Goal: Entertainment & Leisure: Consume media (video, audio)

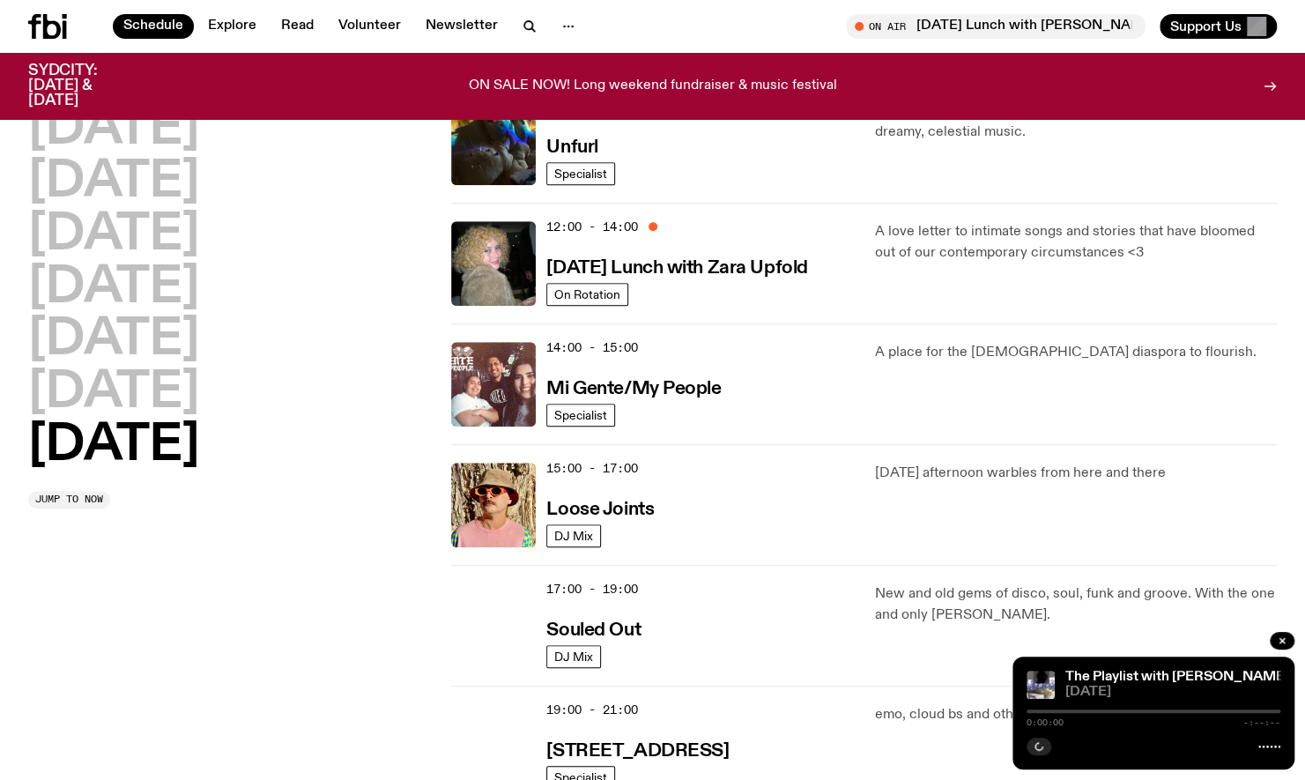
scroll to position [668, 0]
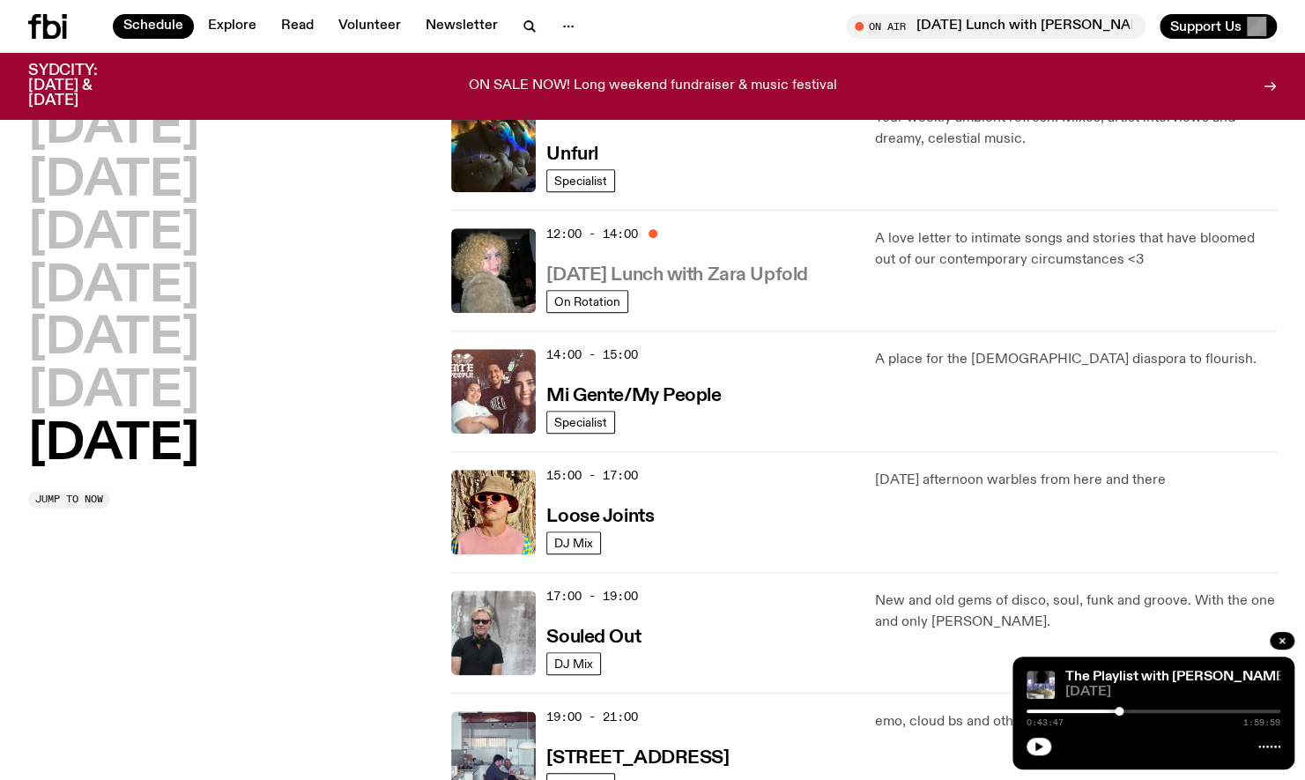
click at [770, 277] on h3 "Sunday Lunch with Zara Upfold" at bounding box center [676, 275] width 261 height 19
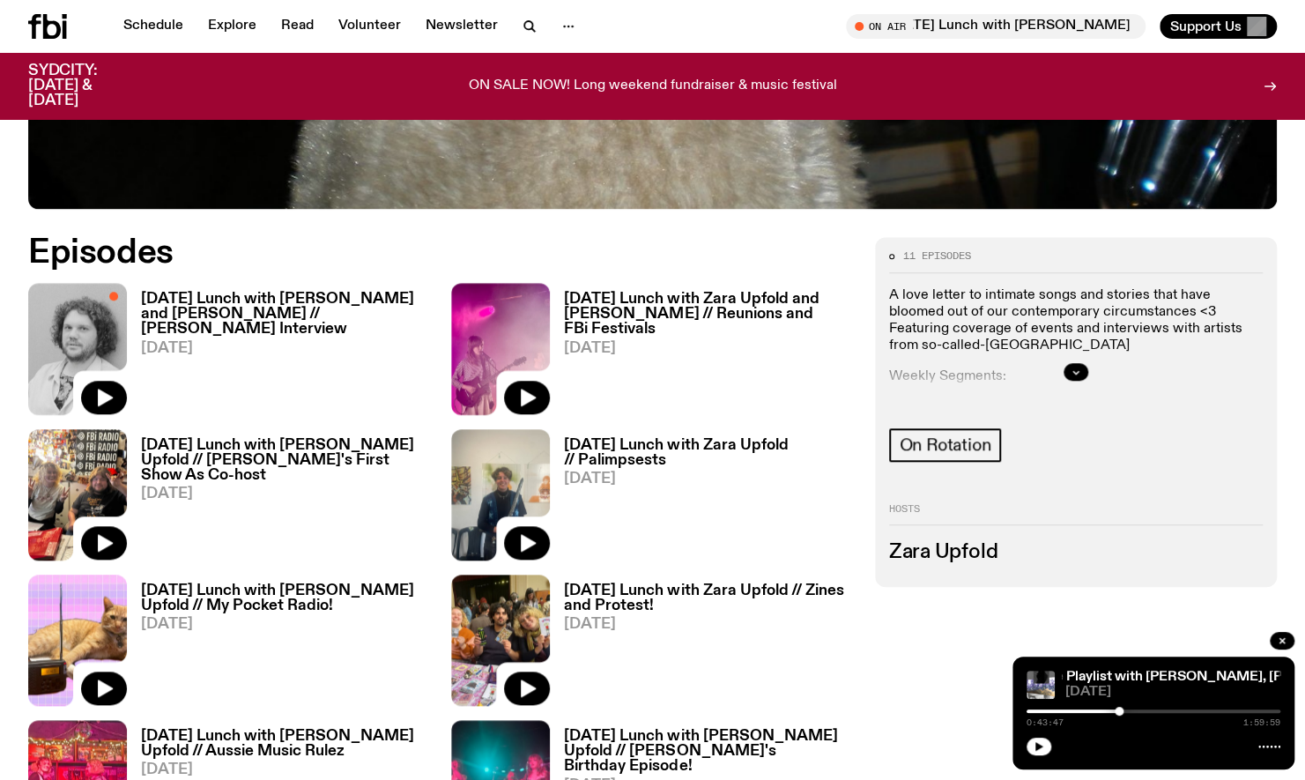
scroll to position [784, 0]
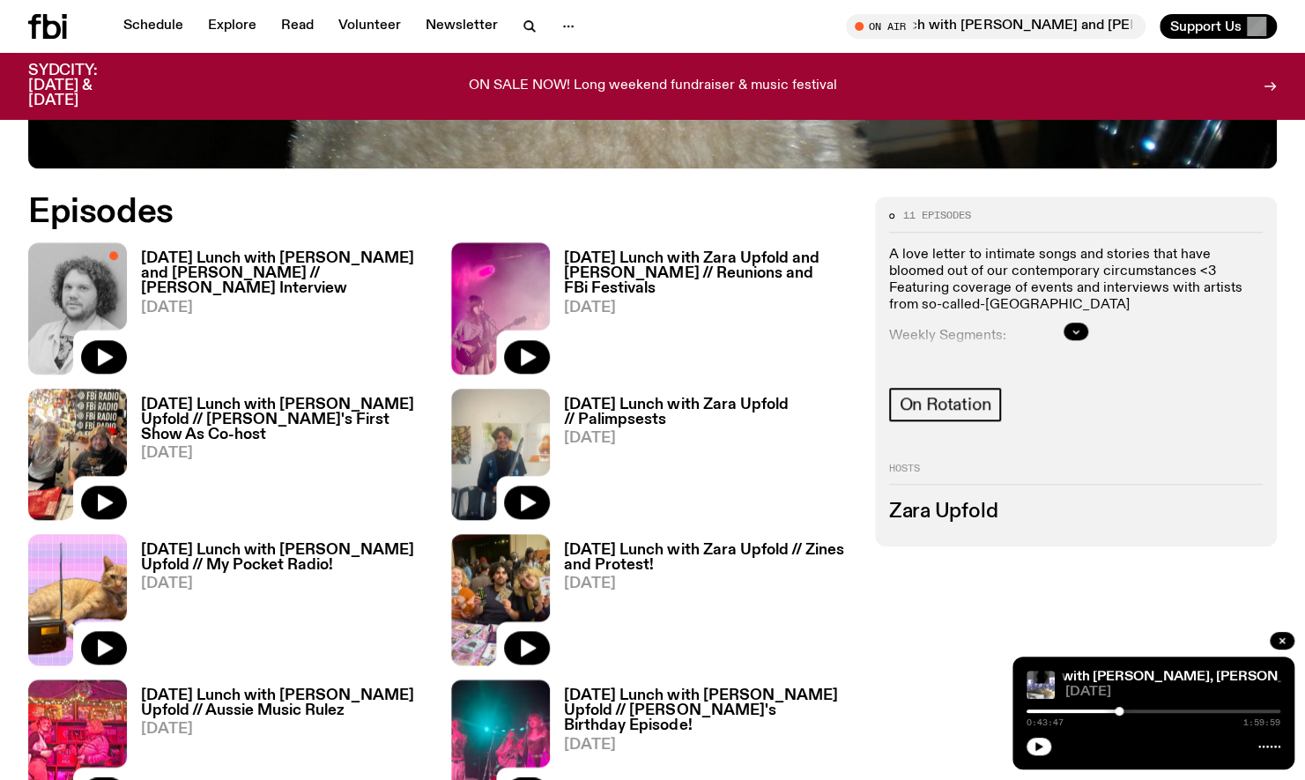
click at [240, 269] on h3 "[DATE] Lunch with [PERSON_NAME] and [PERSON_NAME] // [PERSON_NAME] Interview" at bounding box center [285, 273] width 289 height 45
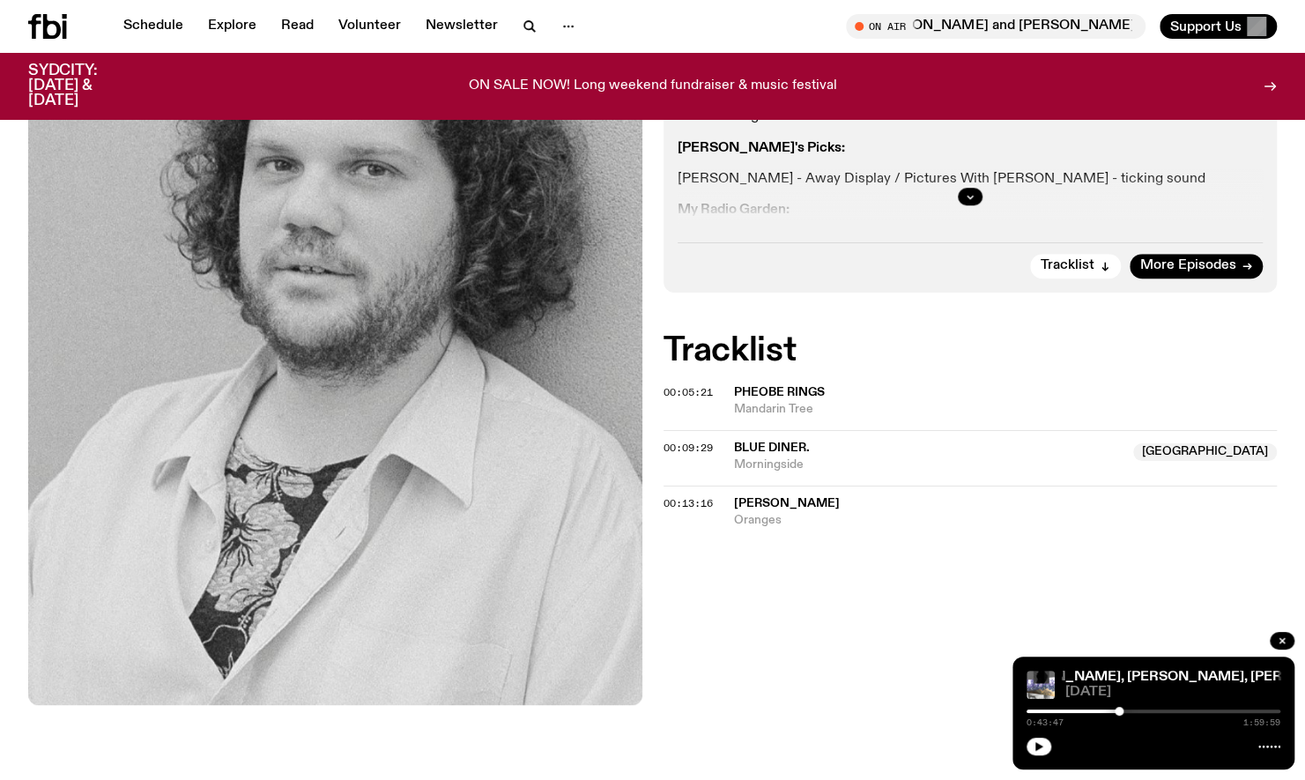
scroll to position [694, 0]
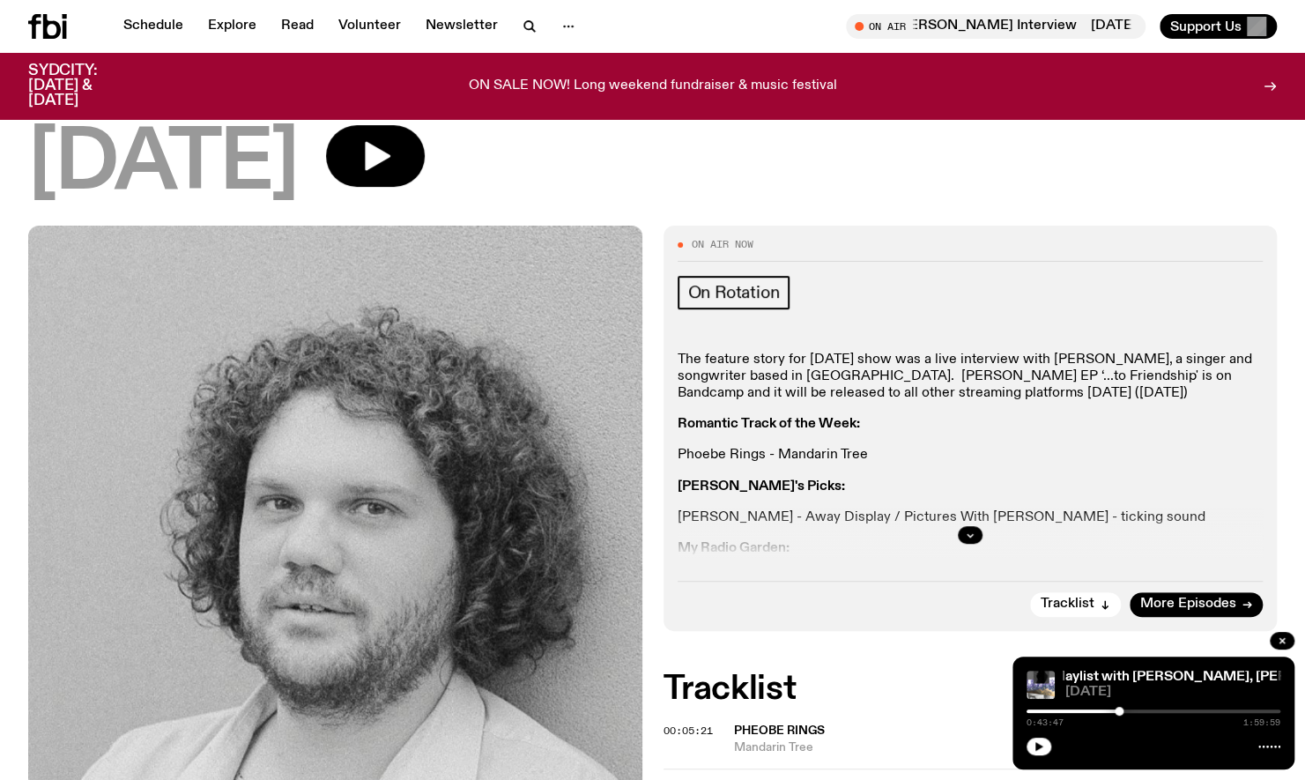
scroll to position [354, 0]
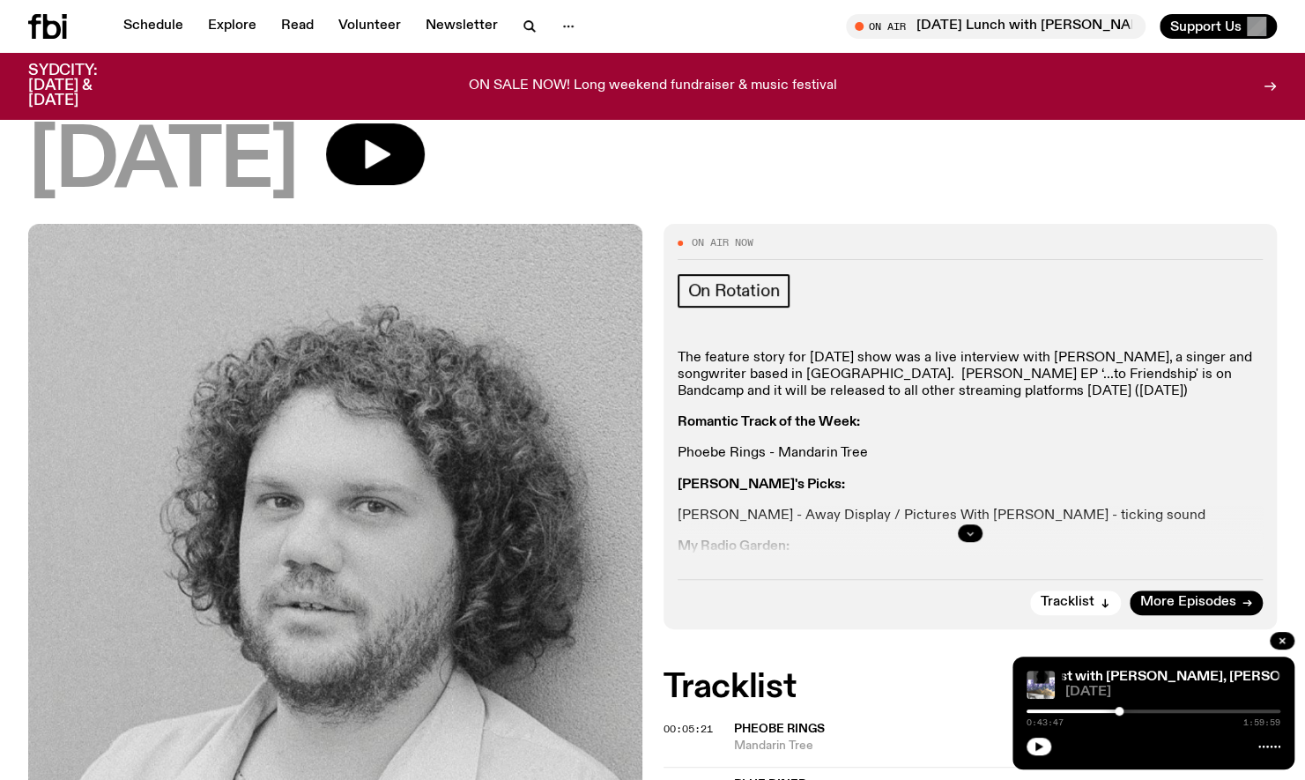
click at [967, 528] on icon "button" at bounding box center [970, 533] width 11 height 11
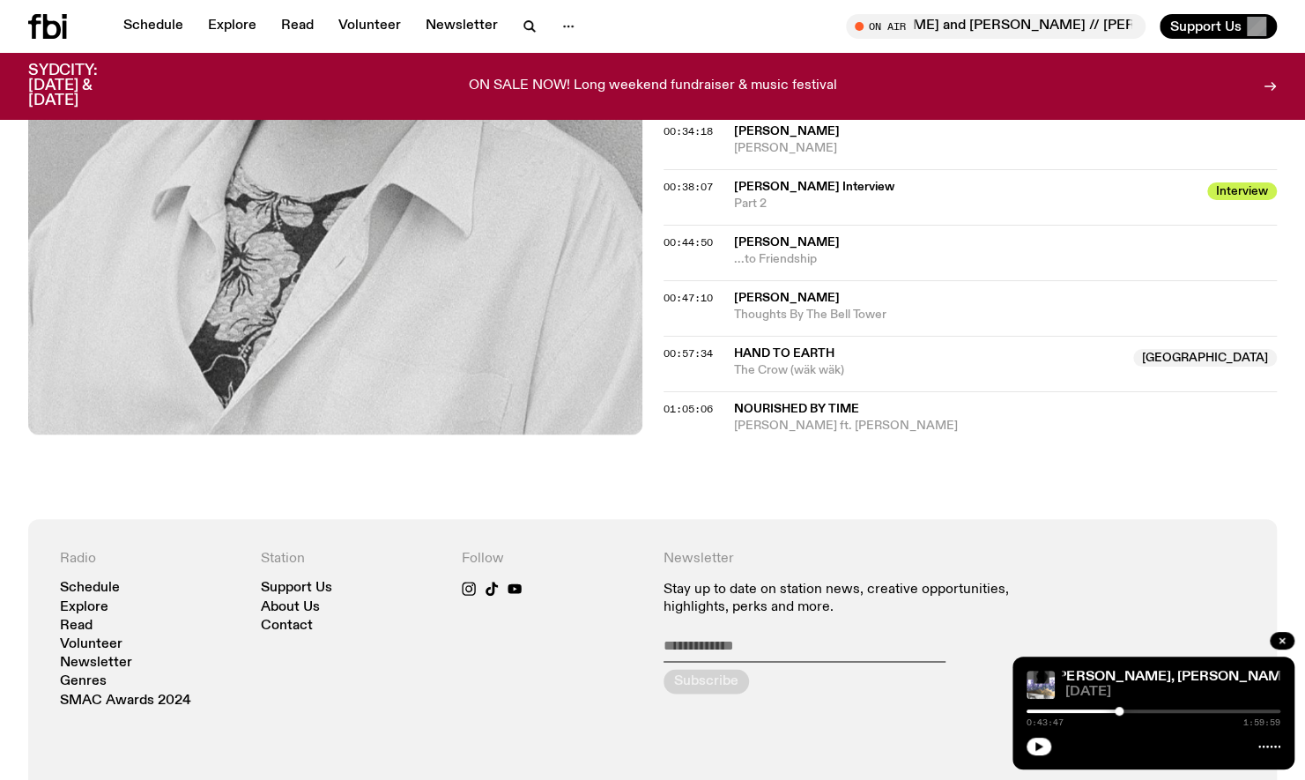
scroll to position [1281, 0]
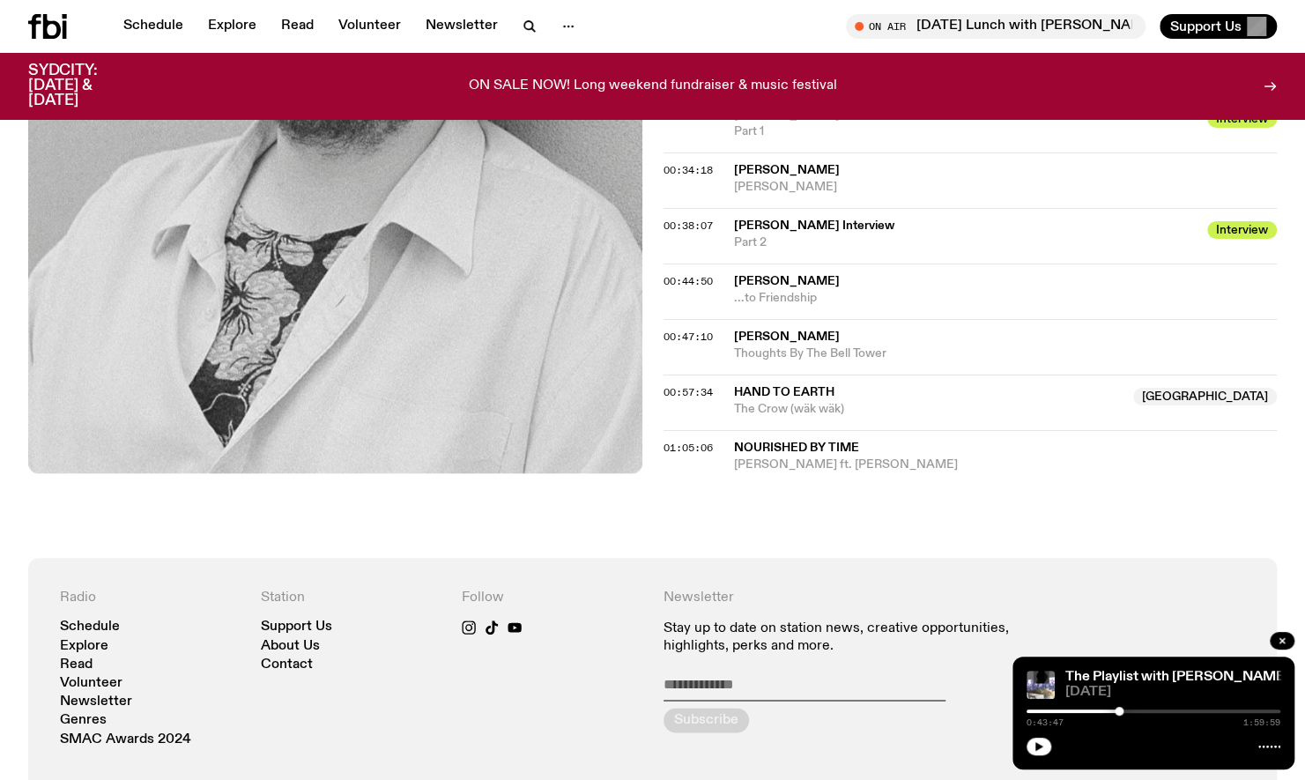
scroll to position [1259, 0]
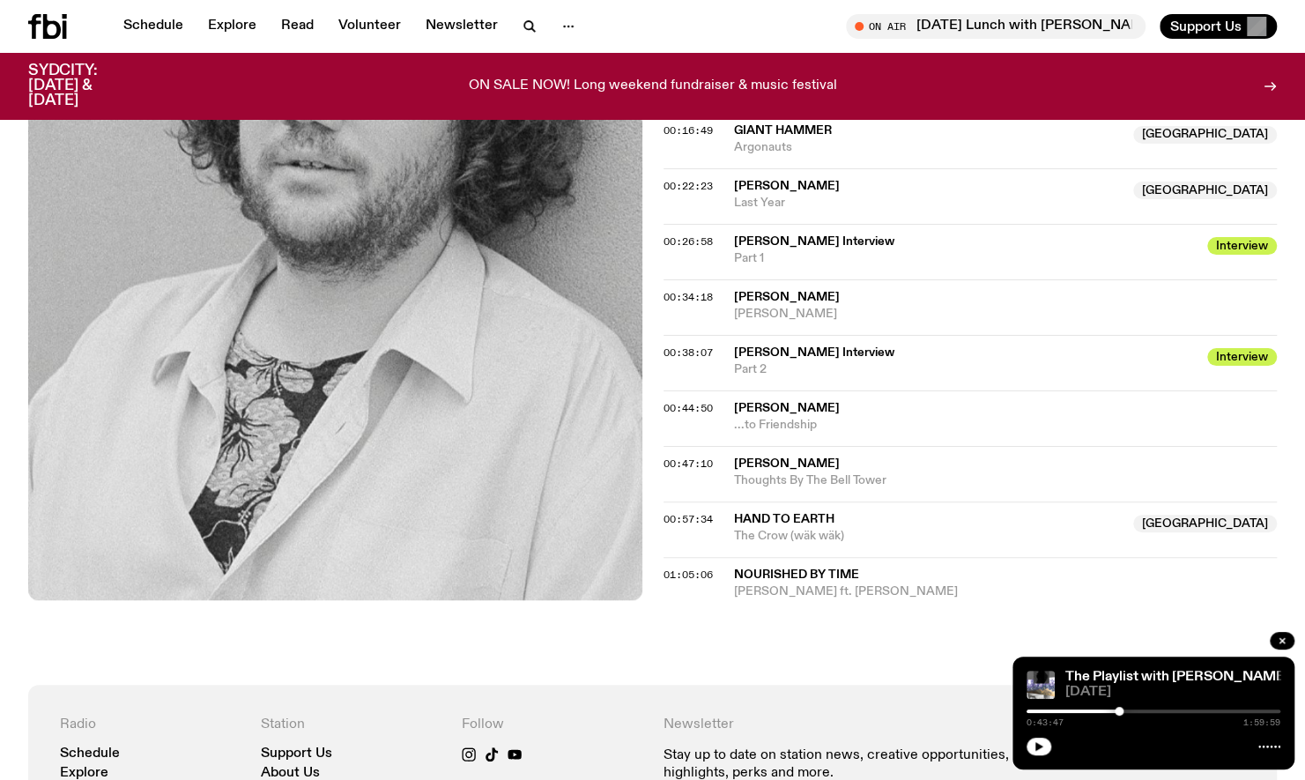
scroll to position [1138, 0]
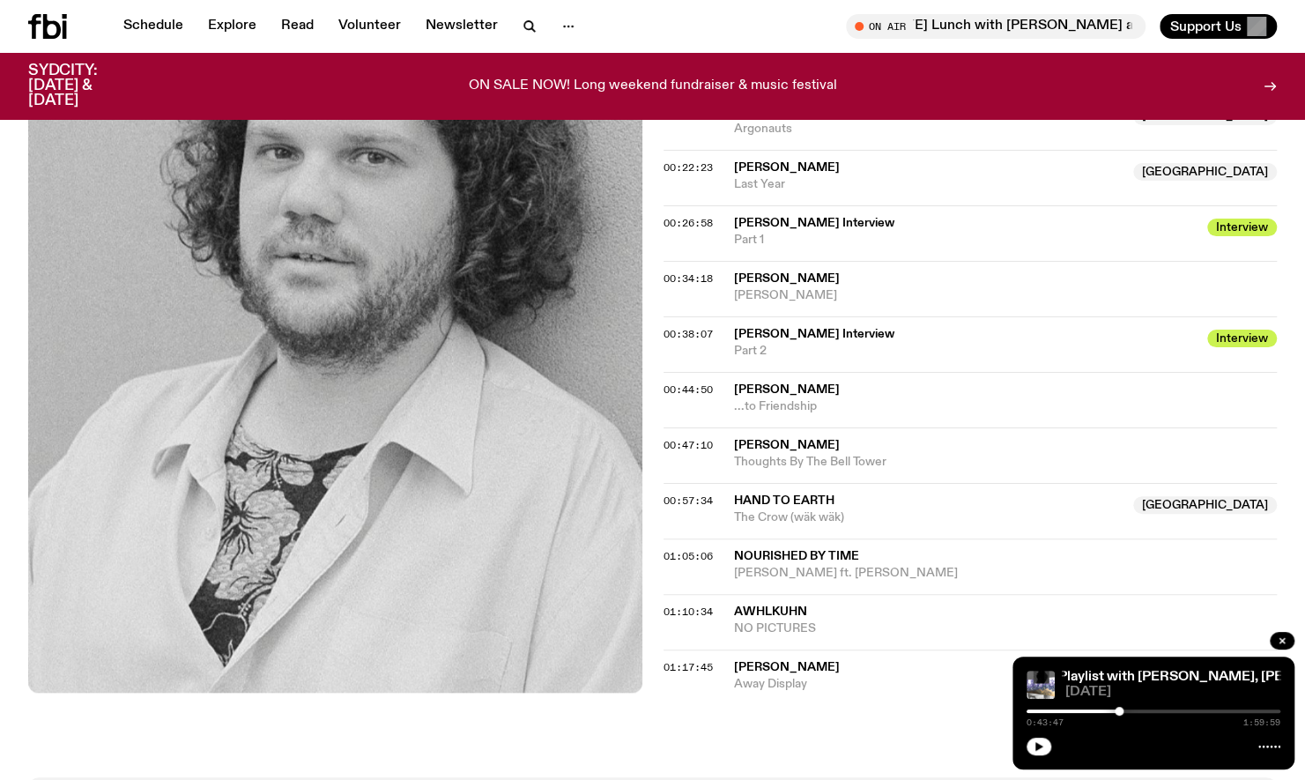
click at [189, 90] on div "ON SALE NOW! Long weekend fundraiser & music festival" at bounding box center [652, 85] width 995 height 45
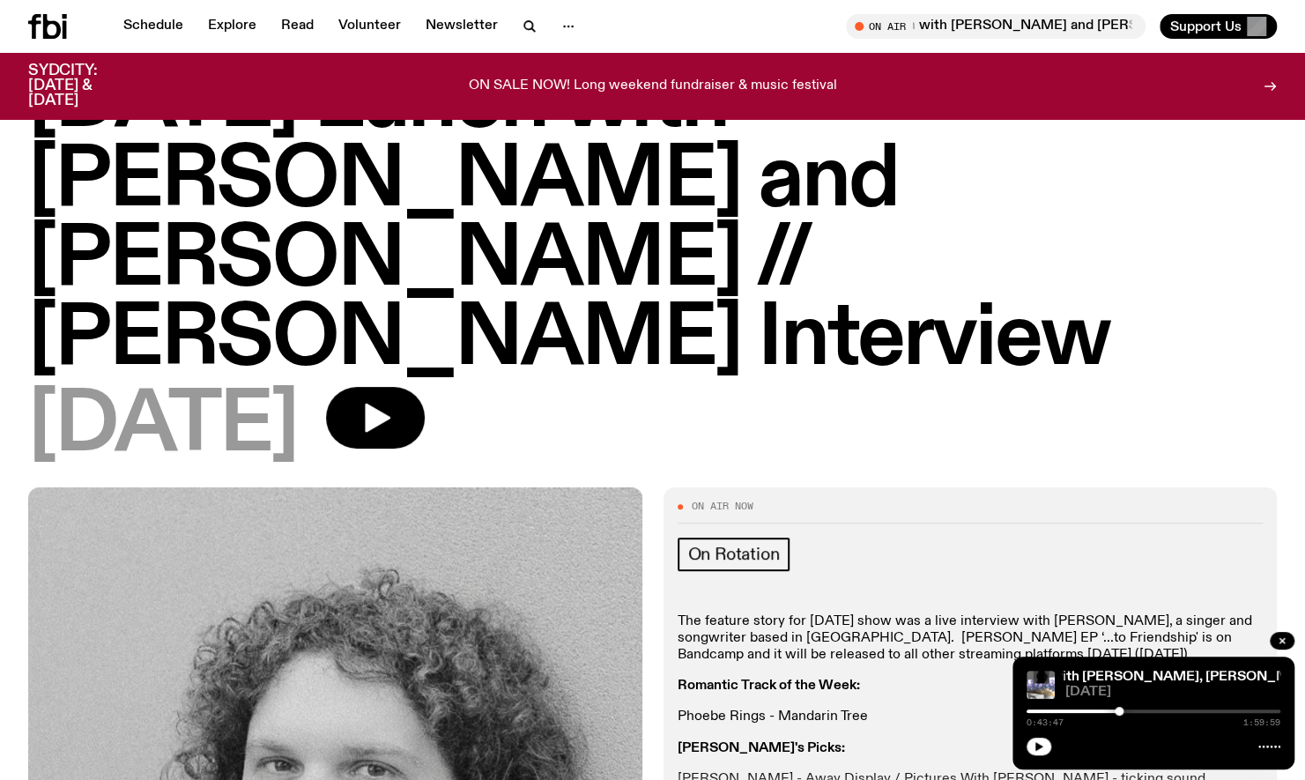
scroll to position [33, 0]
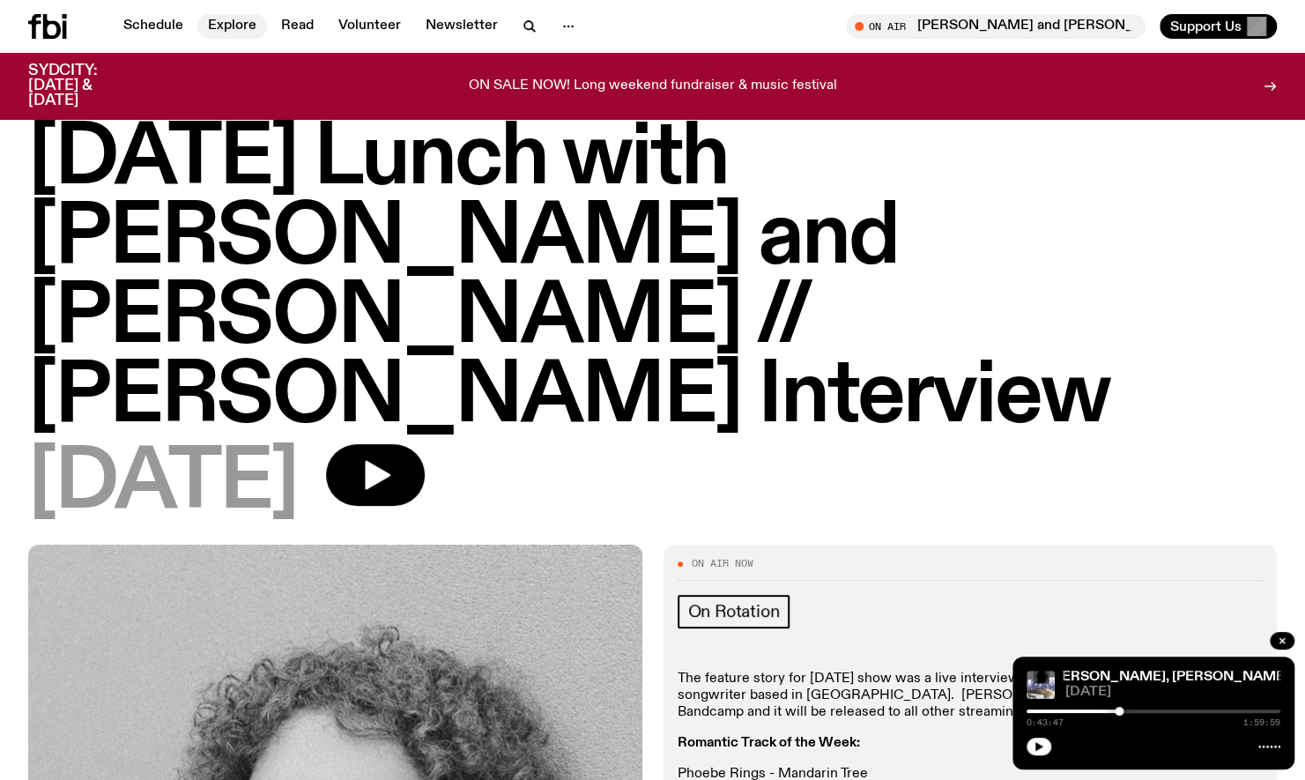
click at [233, 33] on link "Explore" at bounding box center [232, 26] width 70 height 25
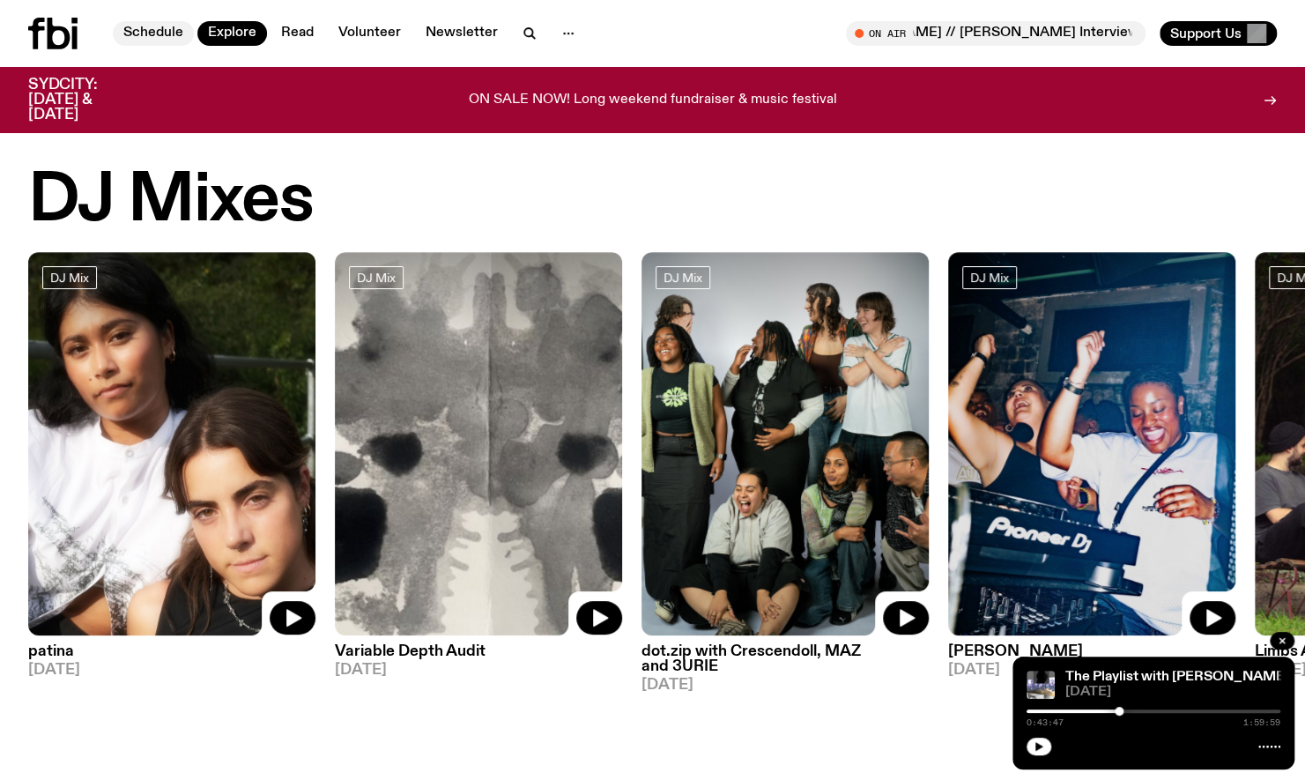
click at [167, 32] on link "Schedule" at bounding box center [153, 33] width 81 height 25
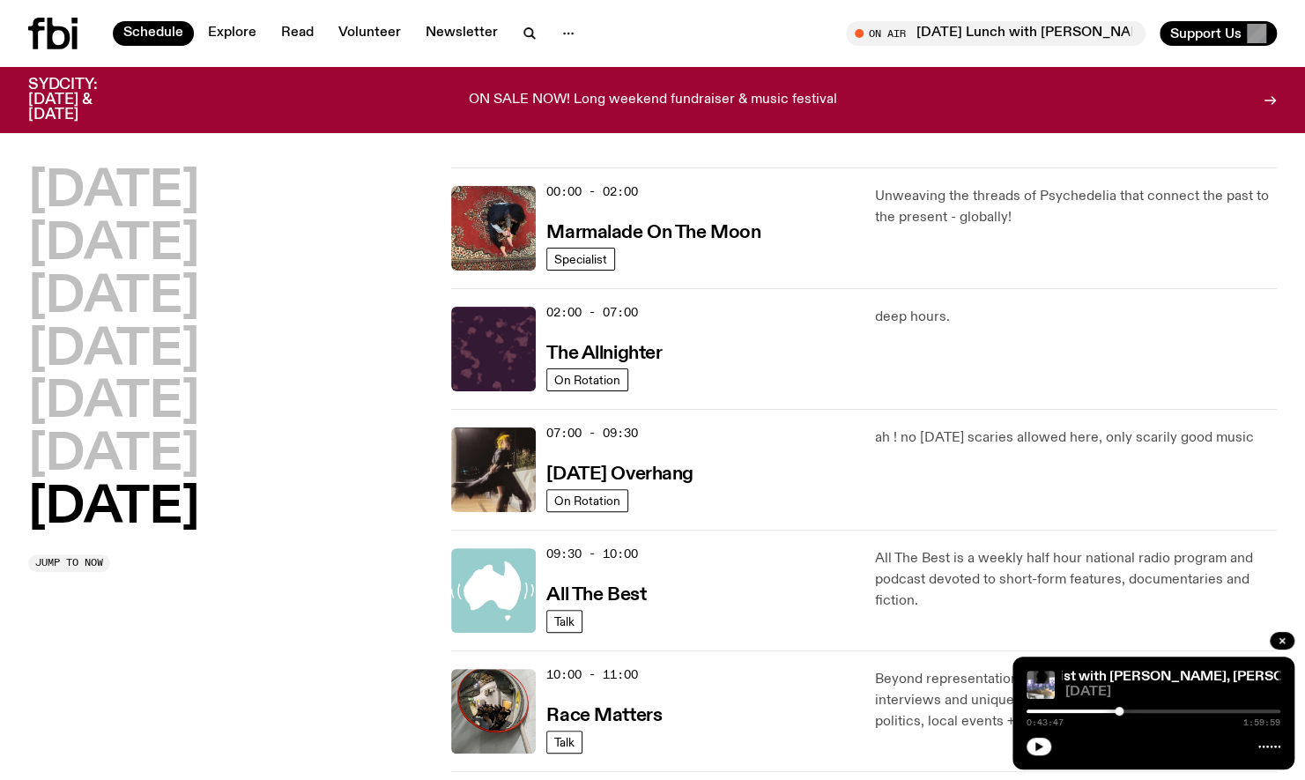
click at [716, 483] on div "07:00 - 09:30 Sunday Overhang" at bounding box center [699, 469] width 307 height 85
click at [663, 474] on h3 "Sunday Overhang" at bounding box center [619, 474] width 146 height 19
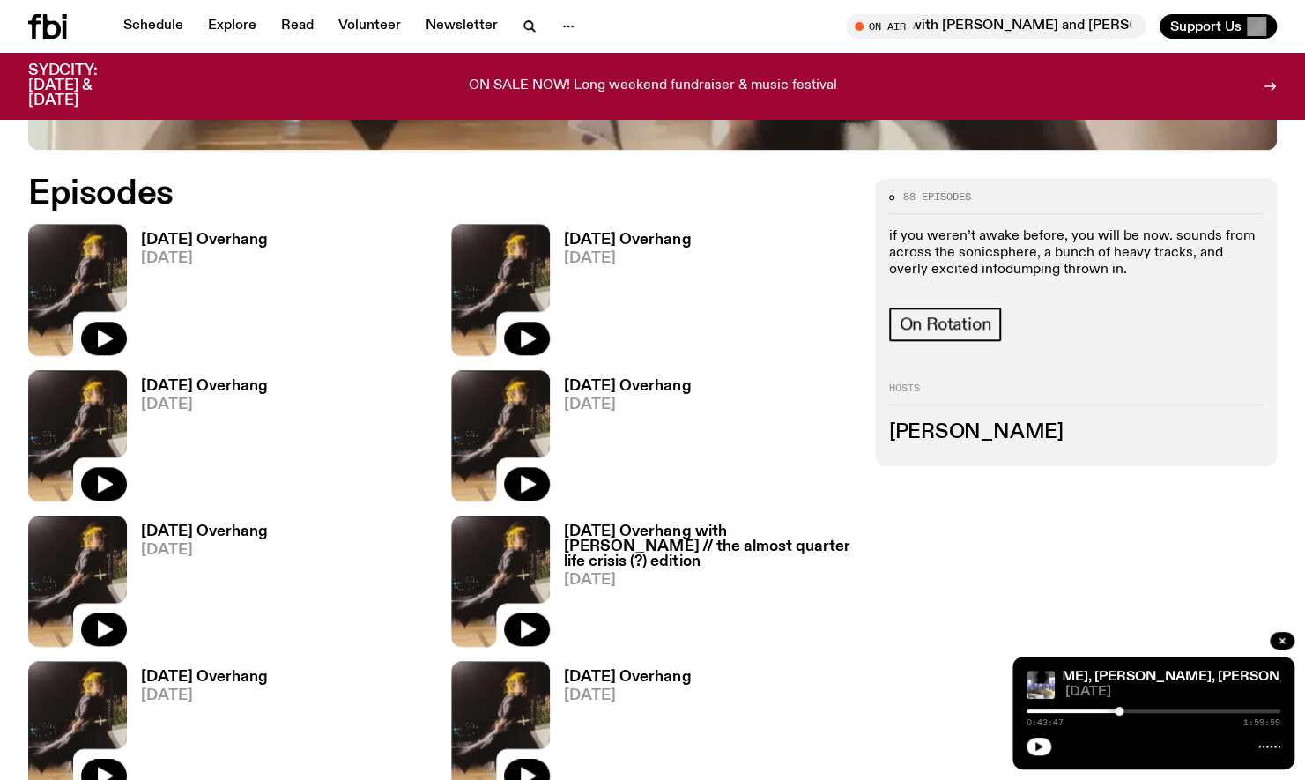
scroll to position [820, 0]
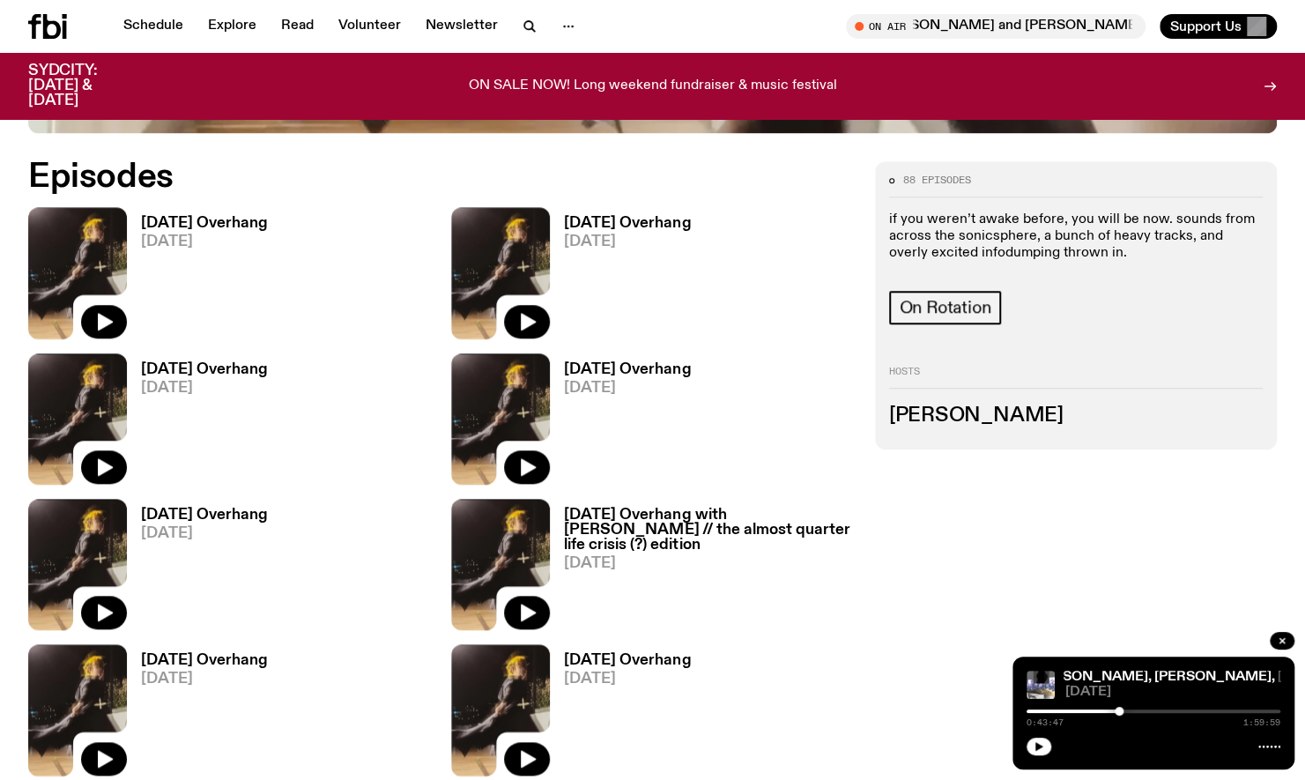
click at [192, 240] on span "[DATE]" at bounding box center [204, 241] width 127 height 15
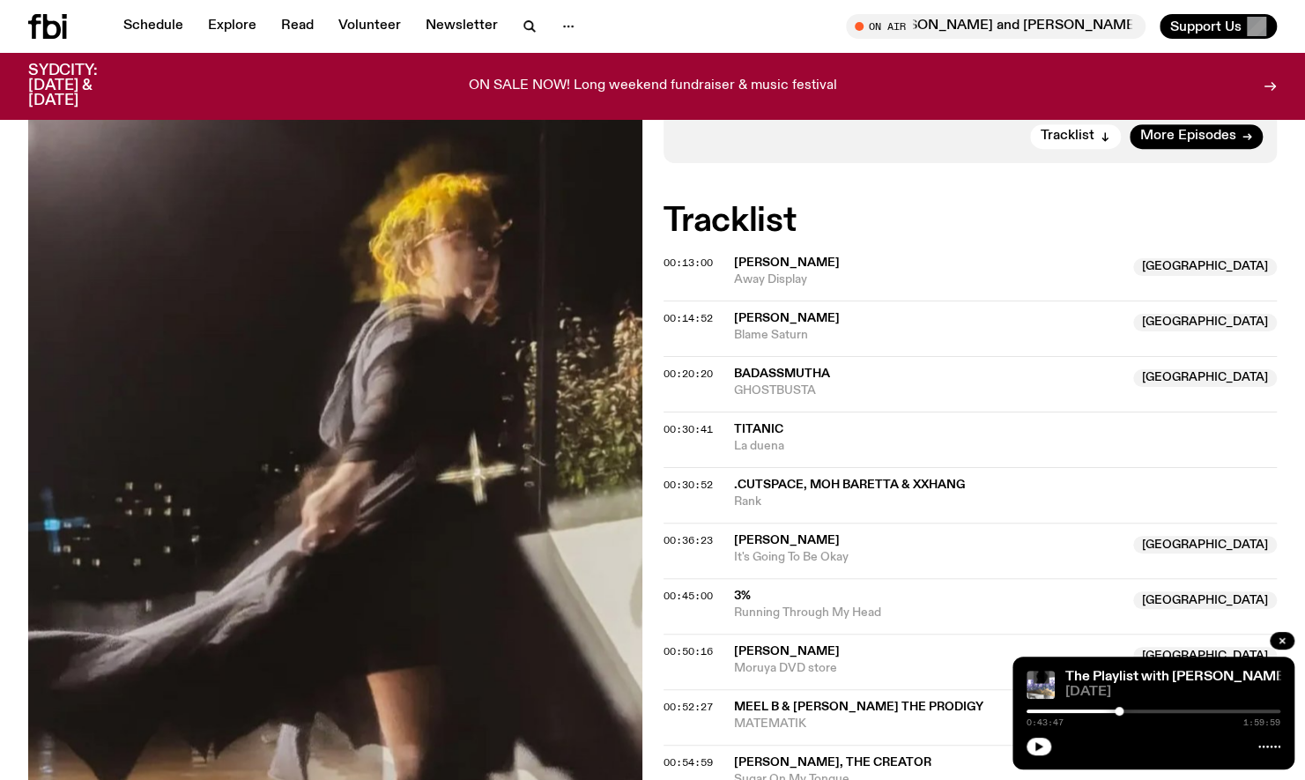
scroll to position [504, 0]
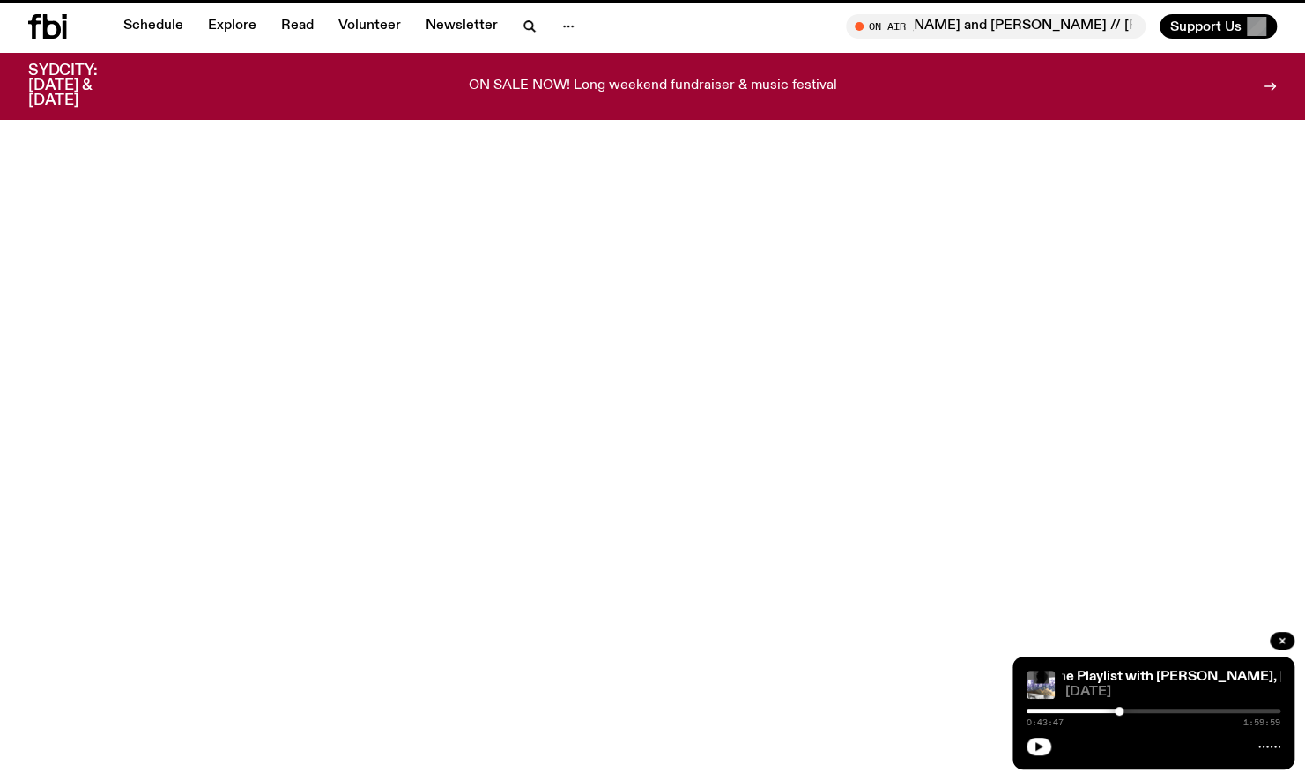
scroll to position [820, 0]
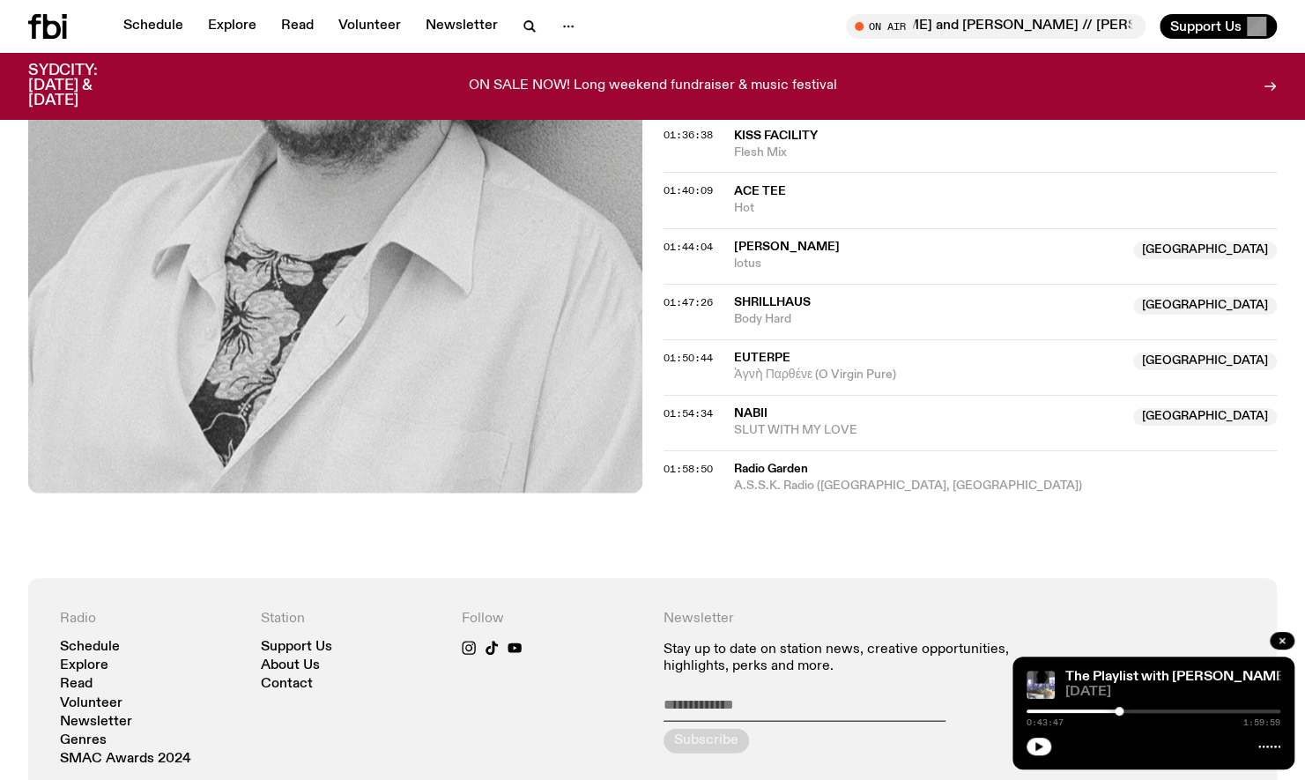
scroll to position [1874, 0]
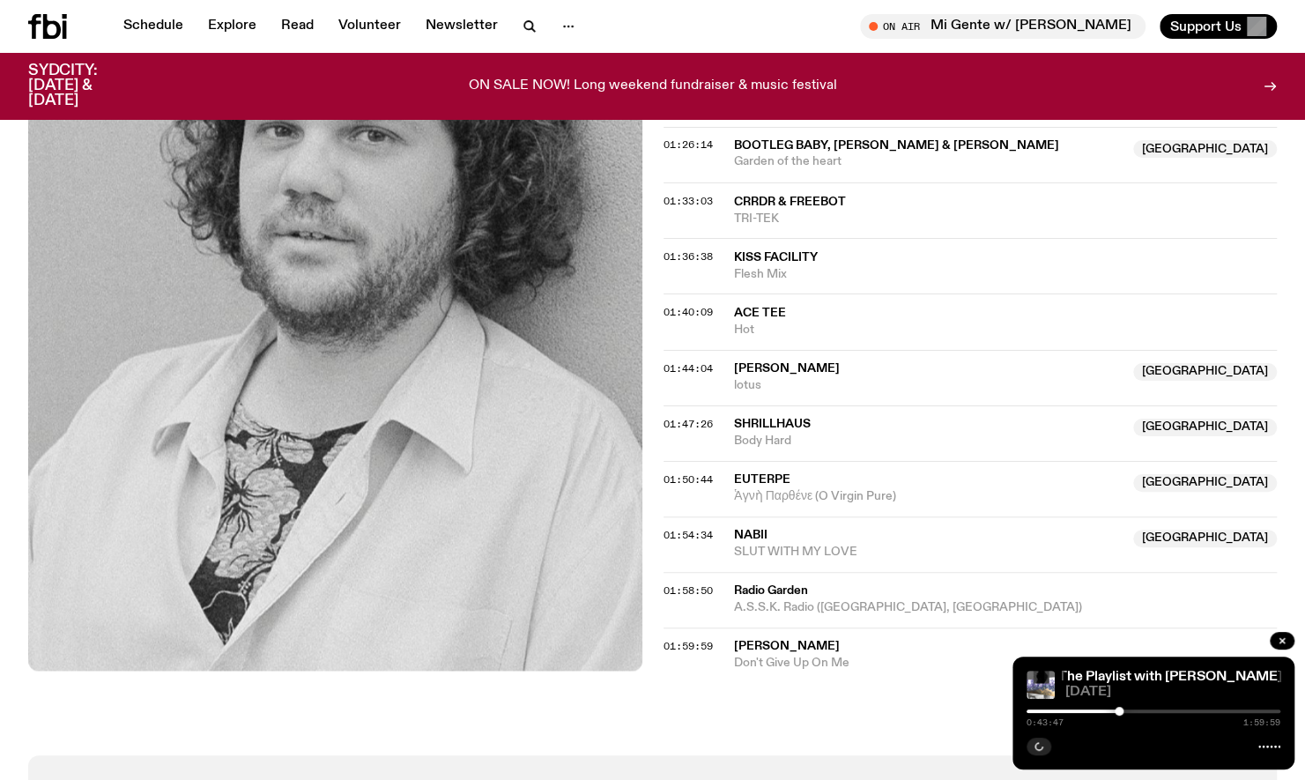
scroll to position [1904, 0]
